Goal: Check status: Check status

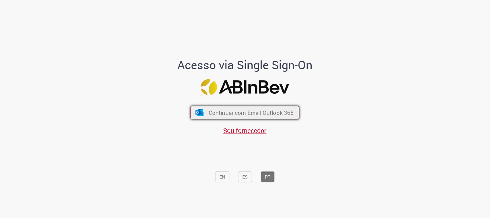
click at [235, 115] on span "Continuar com Email Outlook 365" at bounding box center [251, 112] width 85 height 7
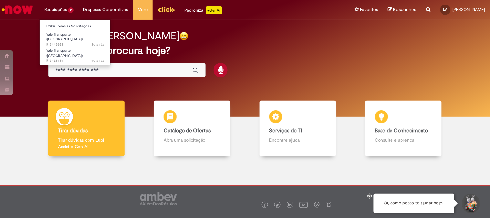
click at [63, 11] on li "Requisições 2 Exibir Todas as Solicitações Vale Transporte (VT) 3d atrás 3 dias…" at bounding box center [58, 9] width 39 height 19
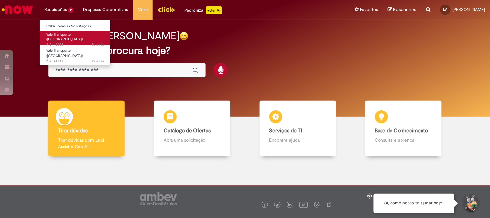
click at [72, 33] on span "Vale Transporte ([GEOGRAPHIC_DATA])" at bounding box center [64, 37] width 36 height 10
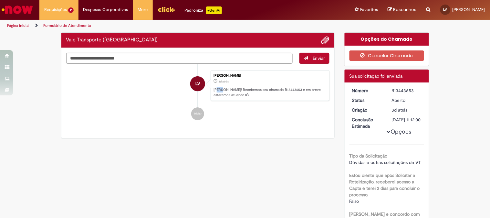
drag, startPoint x: 215, startPoint y: 89, endPoint x: 270, endPoint y: 95, distance: 54.9
click at [253, 94] on p "[PERSON_NAME]! Recebemos seu chamado R13443653 e em breve estaremos atuando." at bounding box center [269, 92] width 112 height 10
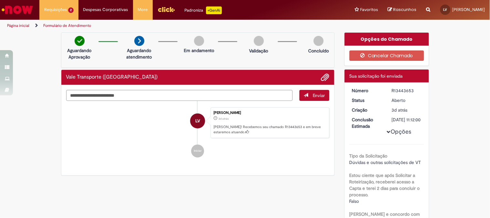
click at [250, 144] on ul "LV [PERSON_NAME] 3d atrás 3 dias atrás [PERSON_NAME]! Recebemos seu chamado R13…" at bounding box center [197, 132] width 263 height 63
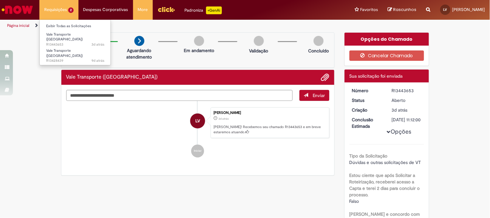
click at [61, 11] on li "Requisições 2 Exibir Todas as Solicitações Vale Transporte (VT) 3d atrás 3 dias…" at bounding box center [58, 9] width 39 height 19
click at [69, 49] on span "Vale Transporte ([GEOGRAPHIC_DATA])" at bounding box center [64, 53] width 36 height 10
